Goal: Transaction & Acquisition: Download file/media

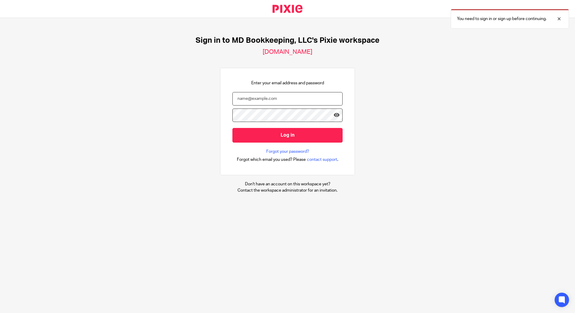
click at [254, 98] on input "email" at bounding box center [287, 98] width 110 height 13
type input "mdbookkeepingavl@gmail.com"
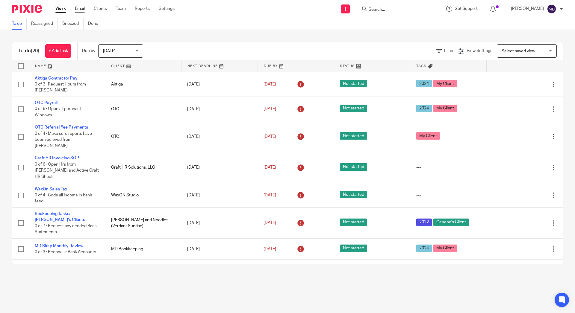
click at [79, 9] on link "Email" at bounding box center [80, 9] width 10 height 6
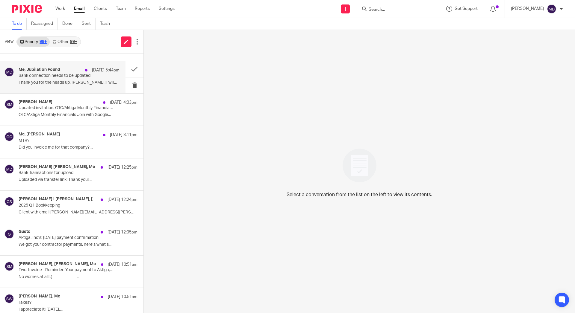
scroll to position [86, 0]
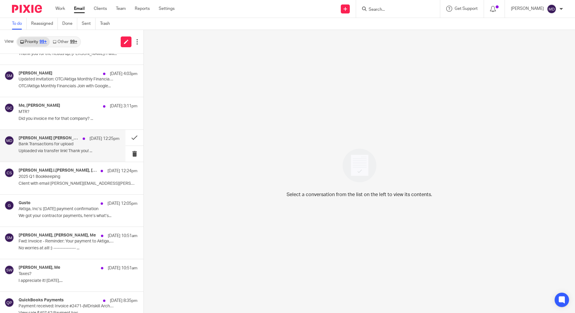
click at [66, 139] on div "Christine Lee Smith, Me Sep 23 12:25pm" at bounding box center [69, 139] width 101 height 6
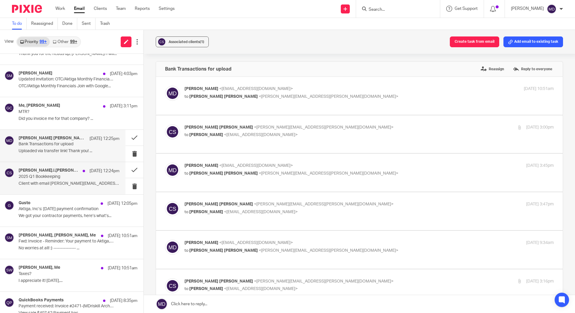
click at [58, 185] on p "Client with email smith.l.christine@gmail.com..." at bounding box center [69, 183] width 101 height 5
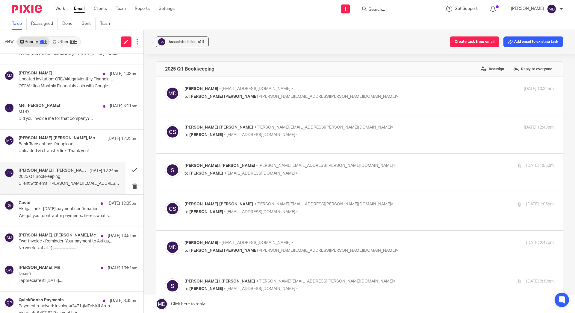
click at [58, 185] on p "Client with email smith.l.christine@gmail.com..." at bounding box center [69, 183] width 101 height 5
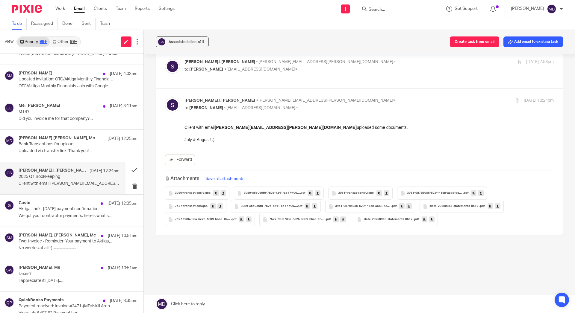
scroll to position [545, 0]
click at [215, 179] on button "Save all attachments" at bounding box center [225, 179] width 42 height 7
click at [485, 42] on button "Create task from email" at bounding box center [474, 42] width 49 height 11
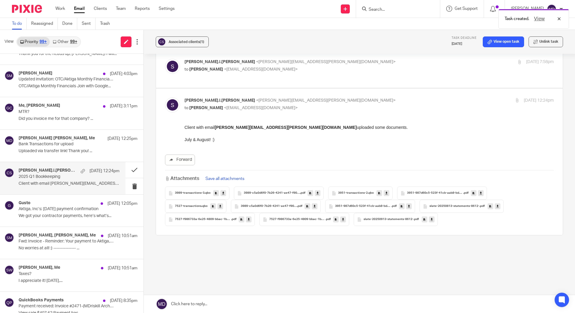
scroll to position [0, 0]
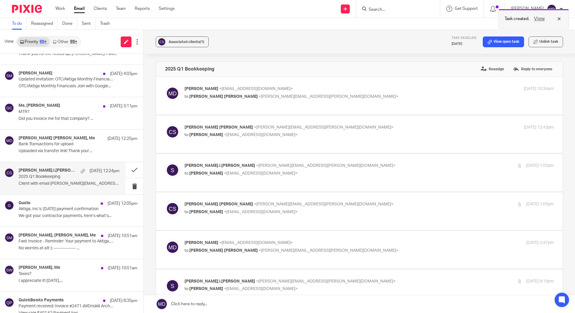
click at [538, 19] on button "View" at bounding box center [539, 18] width 14 height 7
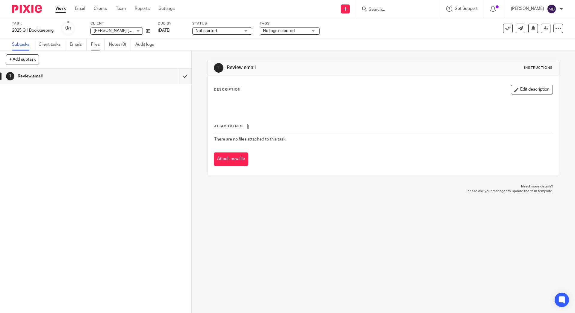
click at [96, 46] on link "Files" at bounding box center [97, 45] width 13 height 12
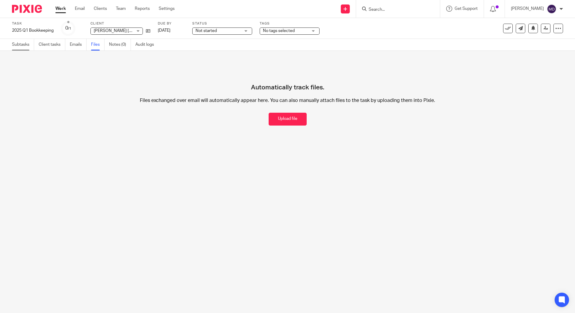
click at [19, 45] on link "Subtasks" at bounding box center [23, 45] width 22 height 12
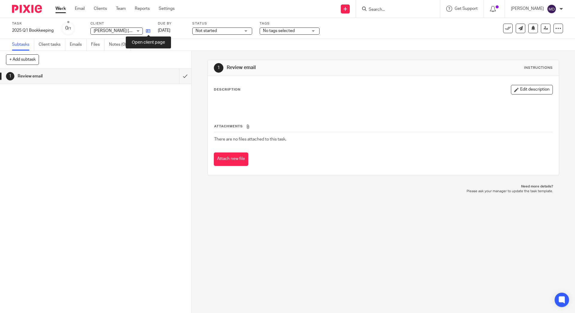
click at [148, 31] on icon at bounding box center [148, 31] width 4 height 4
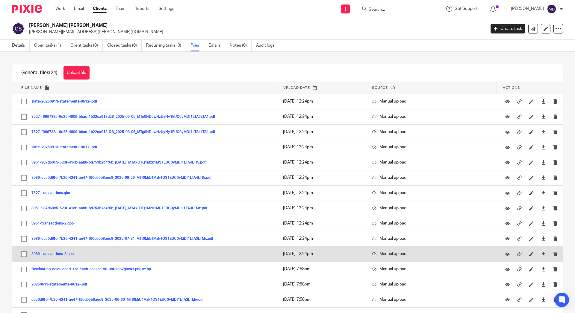
click at [22, 255] on input "checkbox" at bounding box center [23, 254] width 11 height 11
checkbox input "true"
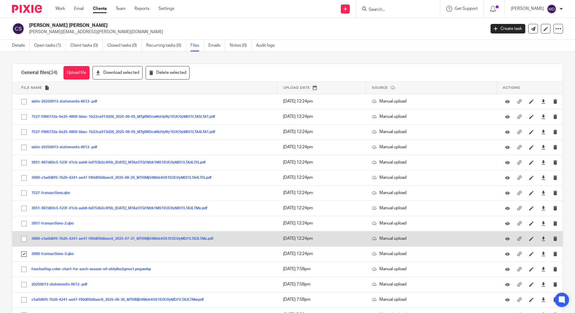
click at [25, 241] on input "checkbox" at bounding box center [23, 238] width 11 height 11
checkbox input "true"
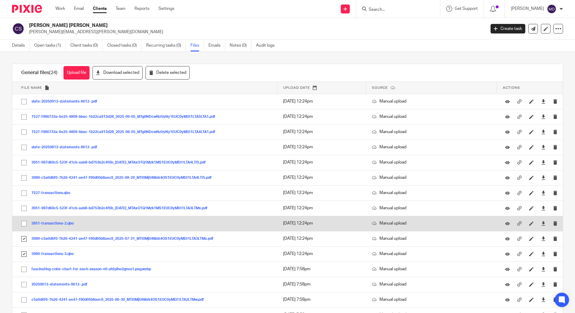
click at [23, 224] on input "checkbox" at bounding box center [23, 223] width 11 height 11
checkbox input "true"
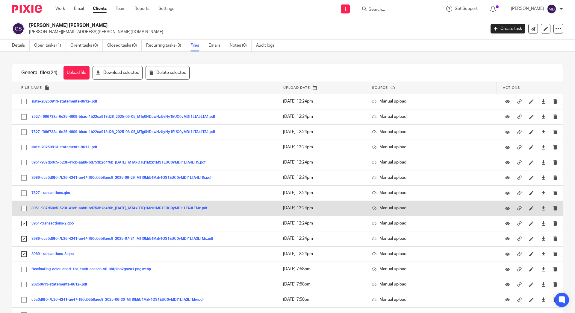
click at [23, 209] on input "checkbox" at bounding box center [23, 208] width 11 height 11
checkbox input "true"
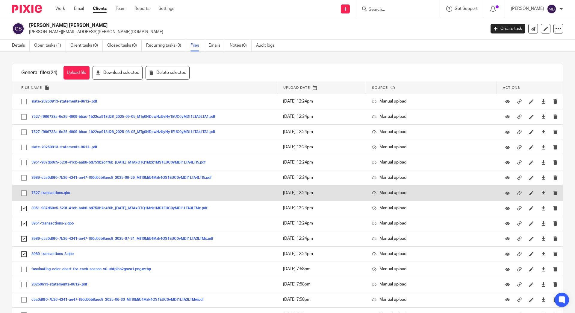
click at [23, 196] on input "checkbox" at bounding box center [23, 193] width 11 height 11
checkbox input "true"
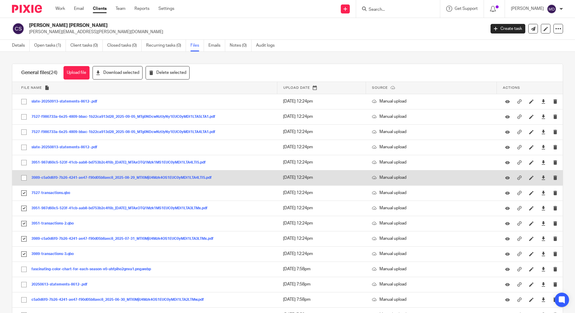
click at [22, 180] on input "checkbox" at bounding box center [23, 177] width 11 height 11
checkbox input "true"
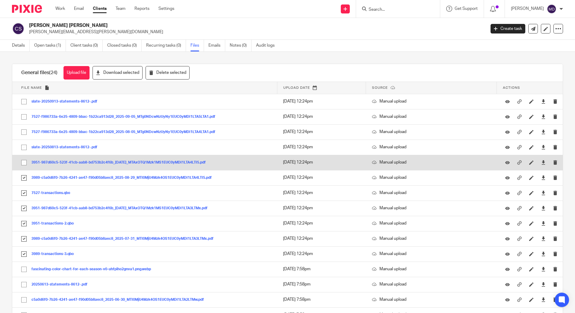
click at [25, 165] on input "checkbox" at bounding box center [23, 162] width 11 height 11
checkbox input "true"
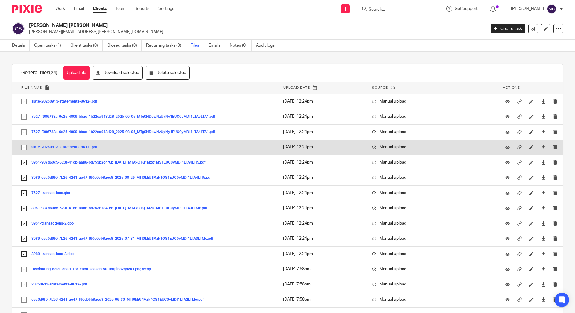
click at [25, 144] on input "checkbox" at bounding box center [23, 147] width 11 height 11
checkbox input "true"
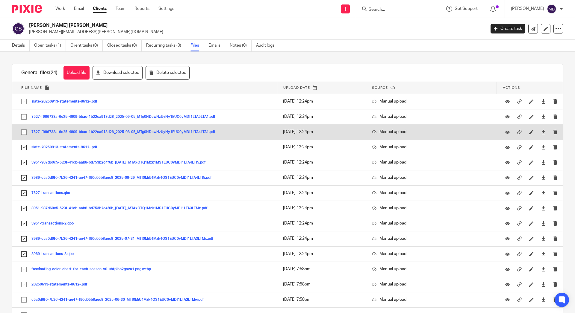
click at [25, 131] on input "checkbox" at bounding box center [23, 132] width 11 height 11
checkbox input "true"
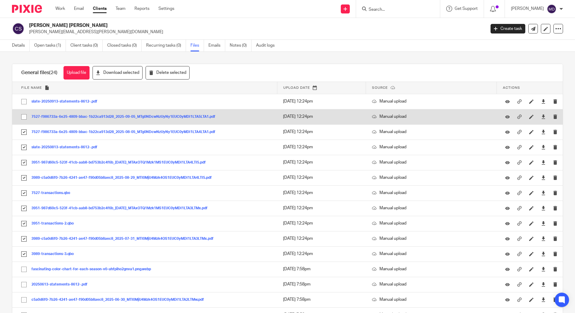
click at [26, 115] on input "checkbox" at bounding box center [23, 116] width 11 height 11
checkbox input "true"
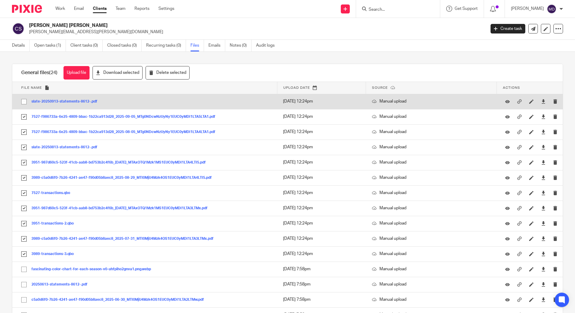
click at [26, 99] on input "checkbox" at bounding box center [23, 101] width 11 height 11
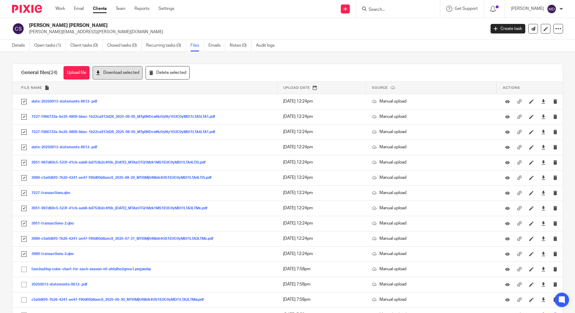
click at [118, 69] on button "Download selected" at bounding box center [117, 72] width 50 height 13
click at [430, 6] on div at bounding box center [398, 9] width 84 height 18
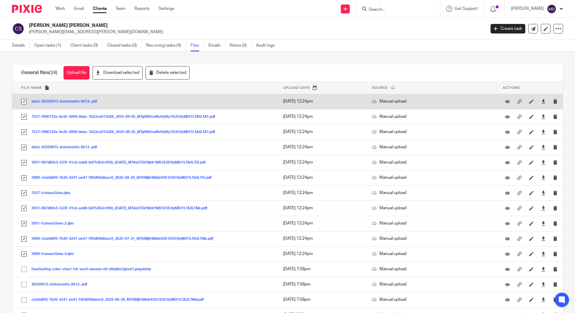
click at [22, 99] on input "checkbox" at bounding box center [23, 101] width 11 height 11
click at [25, 104] on input "checkbox" at bounding box center [23, 101] width 11 height 11
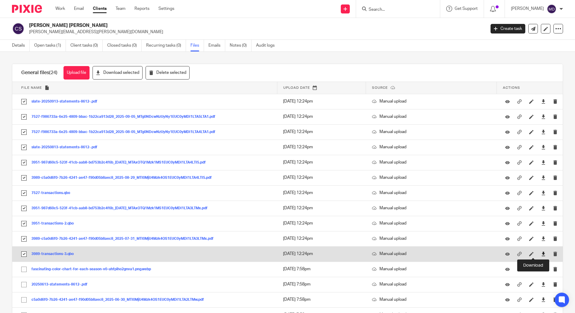
click at [541, 255] on icon at bounding box center [543, 254] width 4 height 4
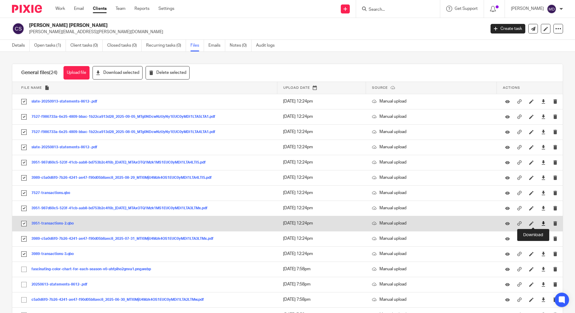
click at [541, 223] on icon at bounding box center [543, 223] width 4 height 4
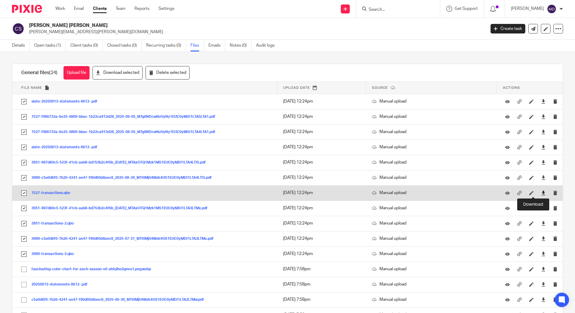
click at [541, 195] on icon at bounding box center [543, 193] width 4 height 4
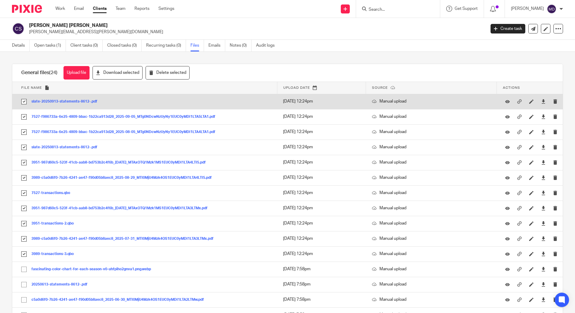
click at [22, 101] on input "checkbox" at bounding box center [23, 101] width 11 height 11
checkbox input "false"
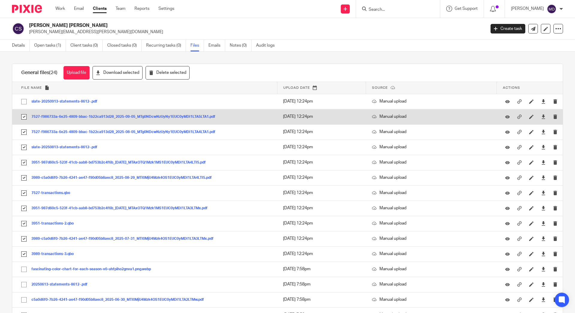
click at [22, 116] on input "checkbox" at bounding box center [23, 116] width 11 height 11
checkbox input "false"
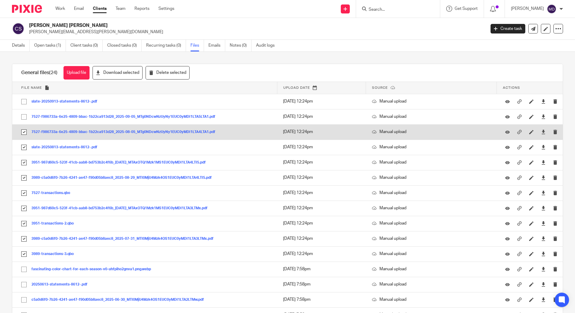
click at [24, 133] on input "checkbox" at bounding box center [23, 132] width 11 height 11
checkbox input "false"
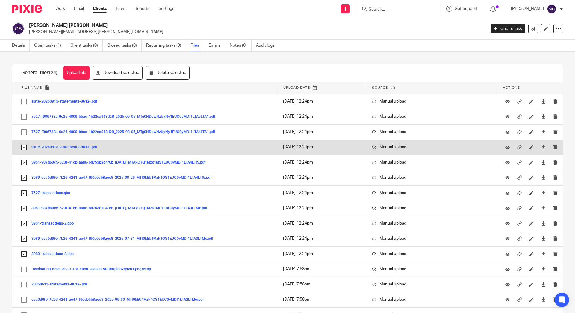
click at [25, 145] on input "checkbox" at bounding box center [23, 147] width 11 height 11
checkbox input "false"
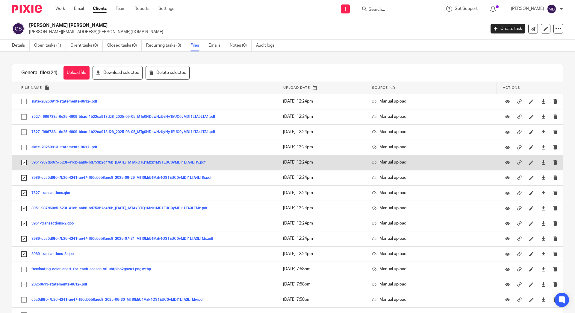
click at [25, 161] on input "checkbox" at bounding box center [23, 162] width 11 height 11
checkbox input "false"
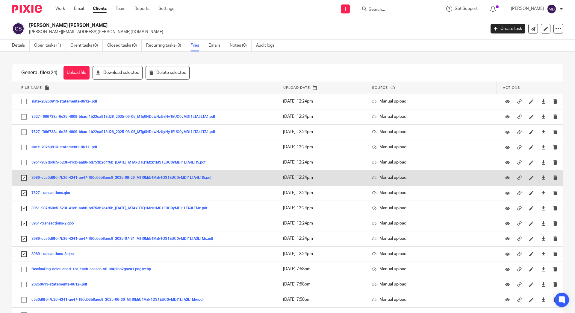
click at [22, 177] on input "checkbox" at bounding box center [23, 177] width 11 height 11
checkbox input "false"
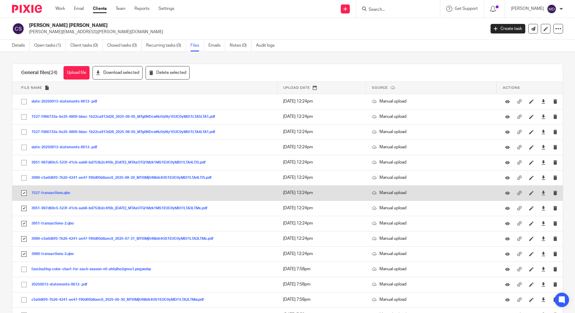
click at [26, 194] on input "checkbox" at bounding box center [23, 193] width 11 height 11
checkbox input "false"
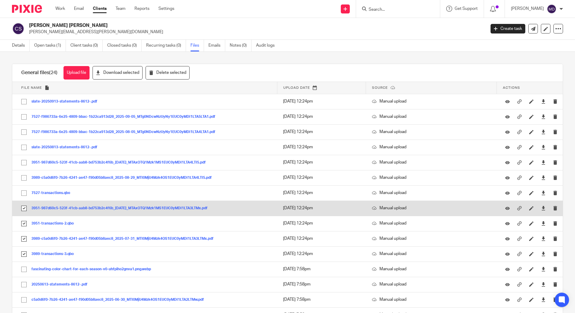
click at [23, 205] on input "checkbox" at bounding box center [23, 208] width 11 height 11
checkbox input "false"
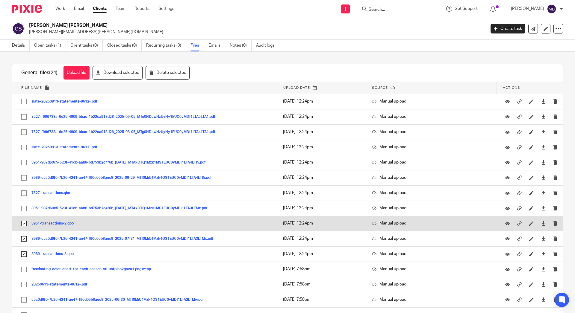
click at [23, 222] on input "checkbox" at bounding box center [23, 223] width 11 height 11
checkbox input "false"
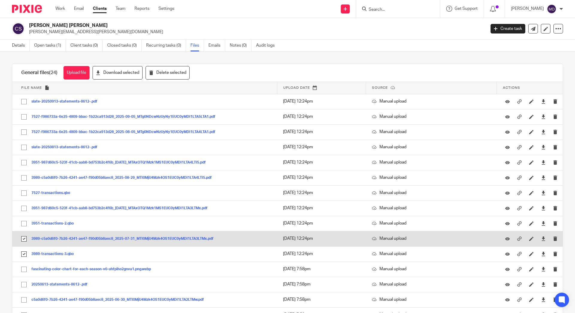
click at [25, 236] on input "checkbox" at bounding box center [23, 238] width 11 height 11
checkbox input "false"
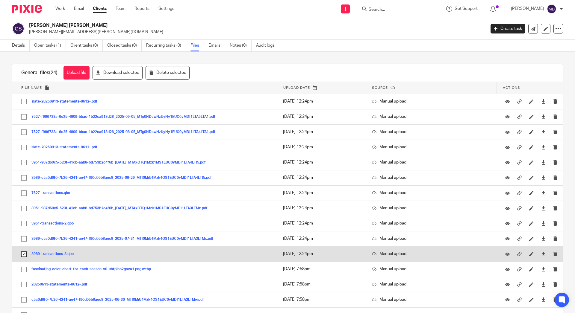
click at [24, 253] on input "checkbox" at bounding box center [23, 254] width 11 height 11
checkbox input "false"
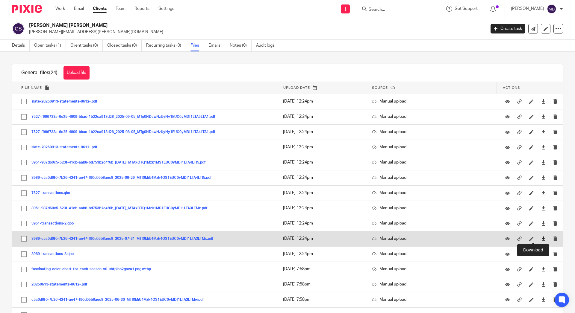
click at [541, 238] on icon at bounding box center [543, 239] width 4 height 4
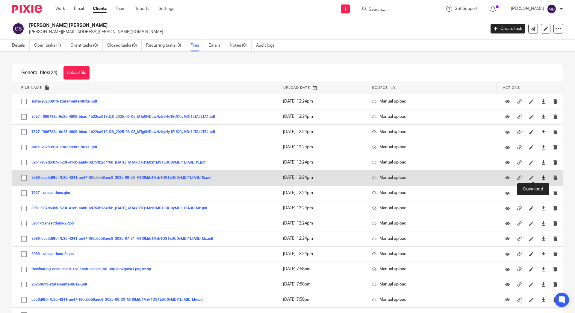
click at [541, 179] on icon at bounding box center [543, 178] width 4 height 4
